Goal: Task Accomplishment & Management: Manage account settings

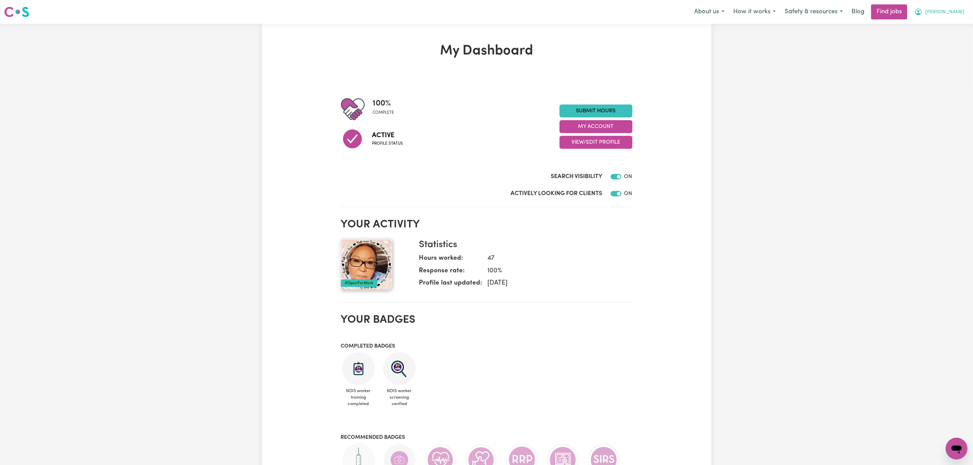
click at [966, 14] on div "Menu About us How it works Safety & resources Blog Find jobs [PERSON_NAME]" at bounding box center [486, 12] width 973 height 16
click at [961, 17] on button "[PERSON_NAME]" at bounding box center [939, 12] width 59 height 14
click at [943, 48] on link "Logout" at bounding box center [942, 52] width 54 height 13
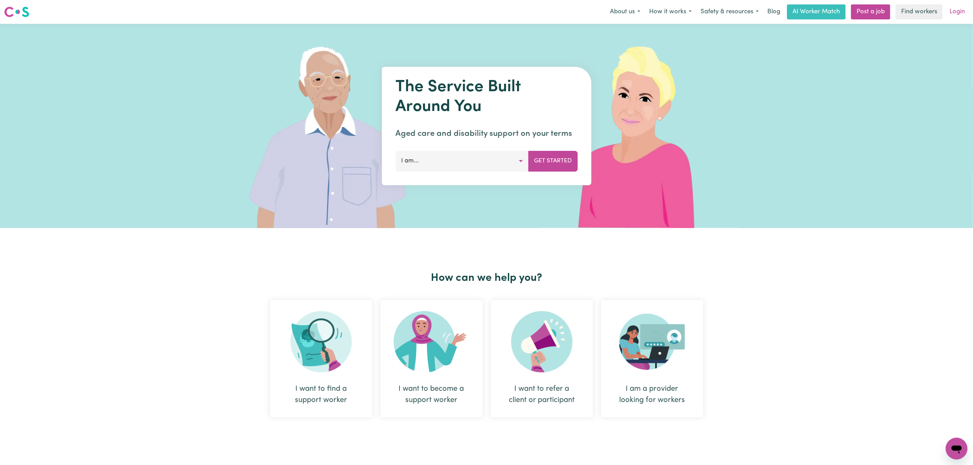
click at [958, 15] on link "Login" at bounding box center [956, 11] width 23 height 15
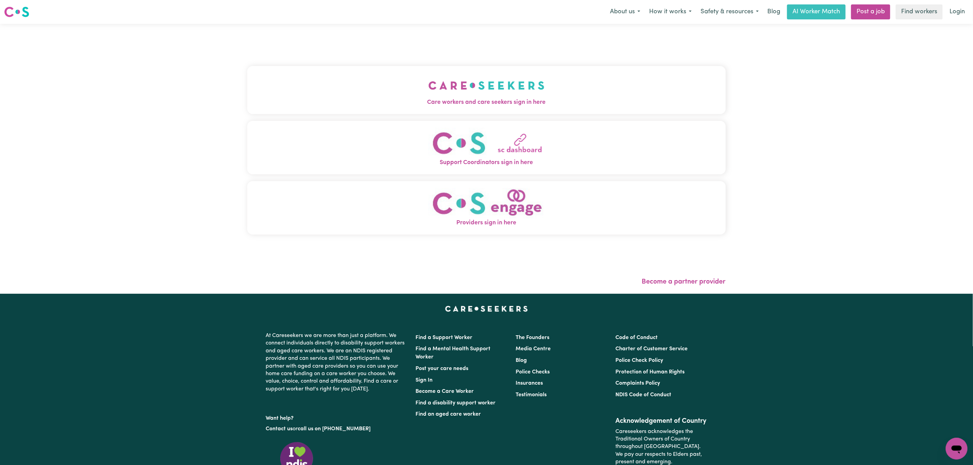
click at [428, 84] on img "Care workers and care seekers sign in here" at bounding box center [486, 85] width 116 height 25
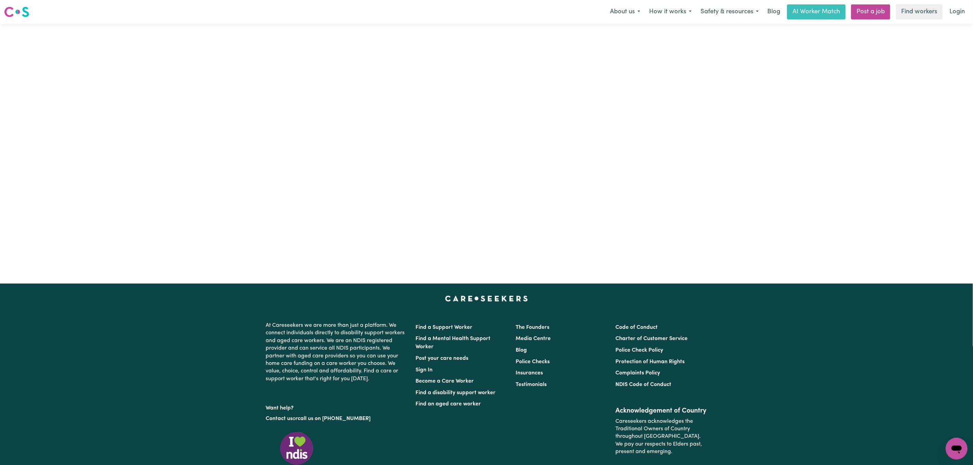
type input "[EMAIL_ADDRESS][PERSON_NAME][DOMAIN_NAME]"
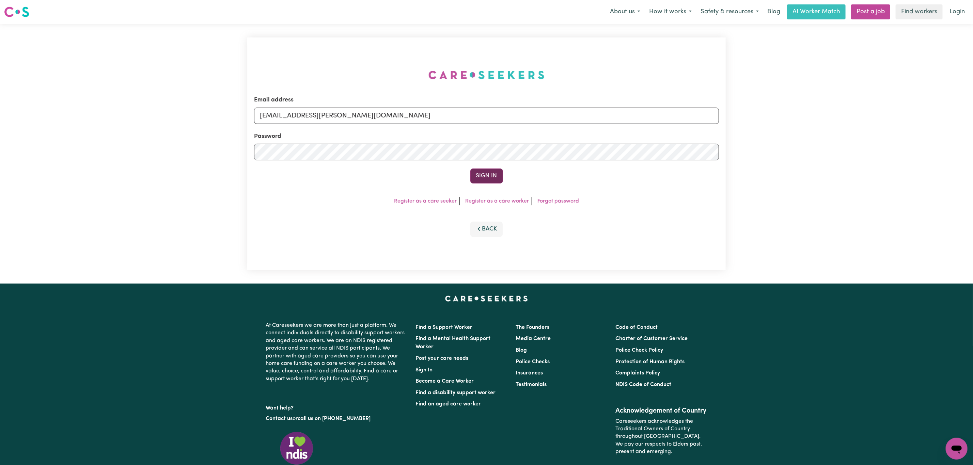
click at [490, 174] on button "Sign In" at bounding box center [486, 176] width 33 height 15
